Goal: Task Accomplishment & Management: Complete application form

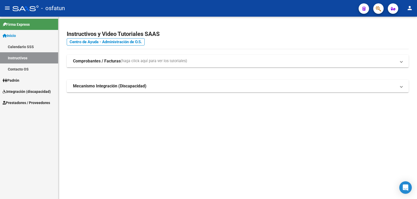
click at [46, 99] on link "Prestadores / Proveedores" at bounding box center [29, 102] width 58 height 11
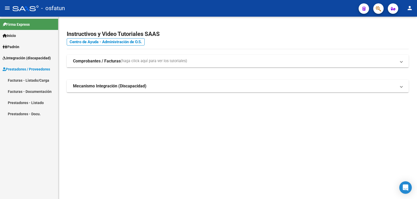
click at [100, 63] on strong "Comprobantes / Facturas" at bounding box center [97, 61] width 48 height 6
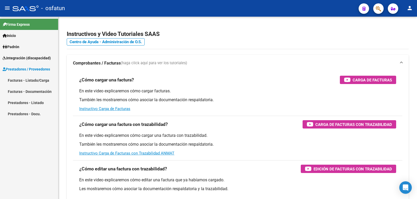
click at [41, 79] on link "Facturas - Listado/Carga" at bounding box center [29, 80] width 58 height 11
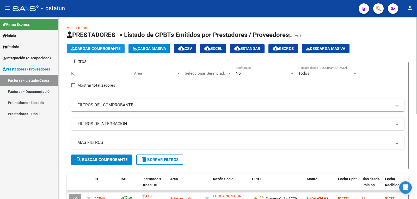
click at [81, 47] on span "Cargar Comprobante" at bounding box center [95, 48] width 49 height 5
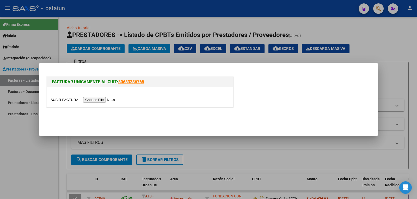
click at [110, 101] on input "file" at bounding box center [84, 99] width 66 height 5
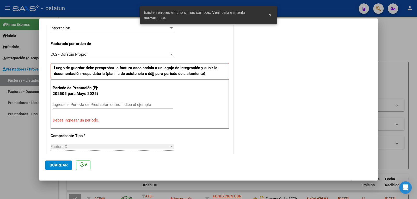
scroll to position [133, 0]
click at [93, 104] on input "Ingrese el Período de Prestación como indica el ejemplo" at bounding box center [113, 104] width 120 height 5
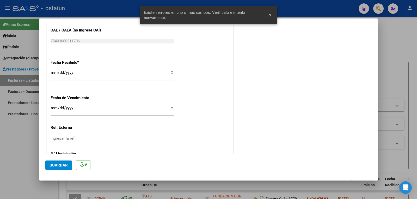
scroll to position [385, 0]
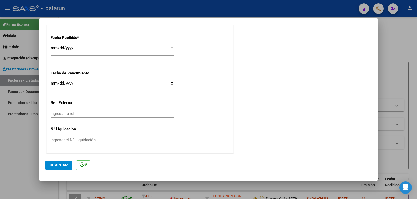
type input "202509"
click at [52, 83] on input "Ingresar la fecha" at bounding box center [112, 85] width 123 height 8
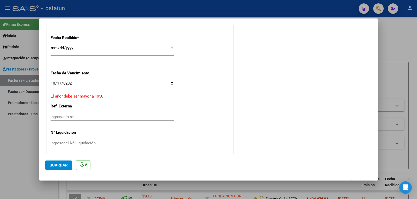
type input "[DATE]"
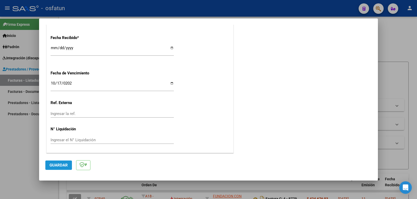
click at [59, 167] on span "Guardar" at bounding box center [58, 165] width 18 height 5
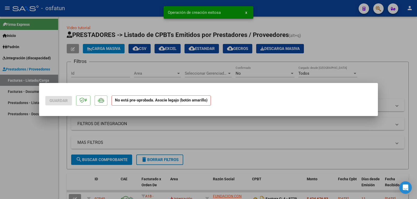
scroll to position [0, 0]
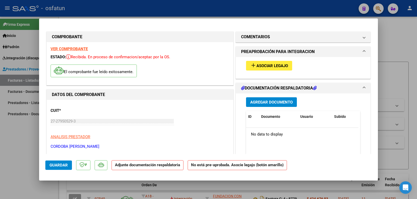
click at [274, 104] on span "Agregar Documento" at bounding box center [271, 102] width 42 height 5
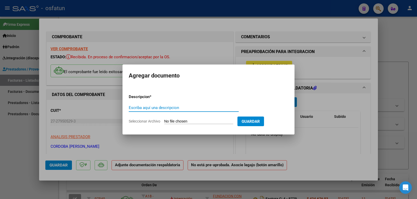
click at [142, 122] on span "Seleccionar Archivo" at bounding box center [145, 121] width 32 height 4
click at [164, 122] on input "Seleccionar Archivo" at bounding box center [198, 121] width 69 height 5
type input "C:\fakepath\P Asistencia [DATE] [PERSON_NAME].pdf"
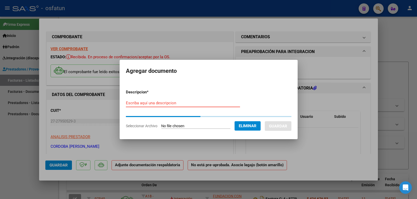
click at [159, 104] on input "Escriba aquí una descripcion" at bounding box center [183, 103] width 114 height 5
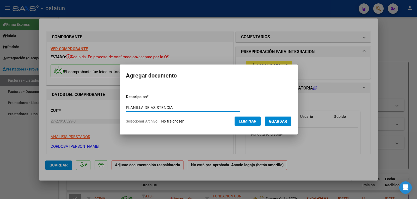
type input "PLANILLA DE ASISTENCIA"
drag, startPoint x: 288, startPoint y: 120, endPoint x: 290, endPoint y: 120, distance: 2.7
click at [287, 120] on span "Guardar" at bounding box center [278, 121] width 18 height 5
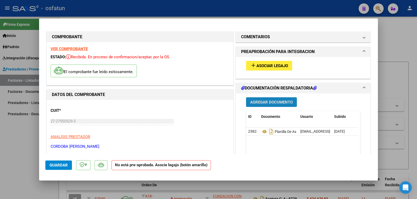
click at [275, 103] on span "Agregar Documento" at bounding box center [271, 102] width 42 height 5
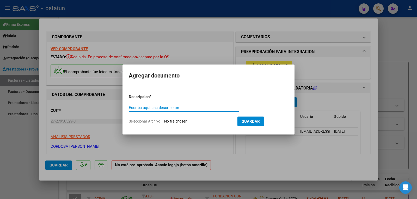
click at [144, 121] on span "Seleccionar Archivo" at bounding box center [145, 121] width 32 height 4
click at [164, 121] on input "Seleccionar Archivo" at bounding box center [198, 121] width 69 height 5
type input "C:\fakepath\order_3375170.pdf"
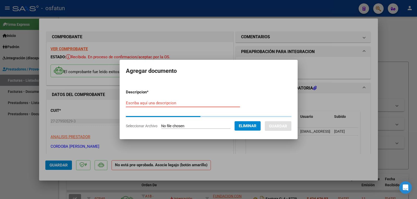
click at [152, 101] on input "Escriba aquí una descripcion" at bounding box center [183, 103] width 114 height 5
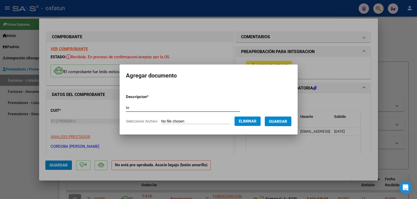
type input "t"
type input "PRESUPUESTO AUTORIZADO"
click at [287, 119] on span "Guardar" at bounding box center [278, 121] width 18 height 5
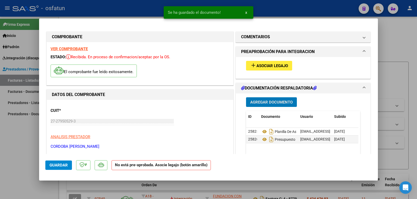
click at [269, 63] on button "add Asociar Legajo" at bounding box center [269, 66] width 46 height 10
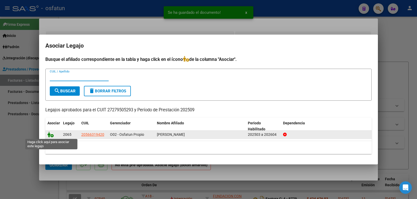
click at [50, 133] on icon at bounding box center [50, 135] width 6 height 6
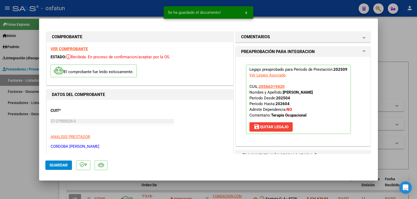
click at [58, 161] on button "Guardar" at bounding box center [58, 165] width 27 height 9
click at [51, 164] on span "Guardar" at bounding box center [58, 165] width 18 height 5
click at [39, 191] on div at bounding box center [208, 99] width 417 height 199
type input "$ 0,00"
